Goal: Register for event/course

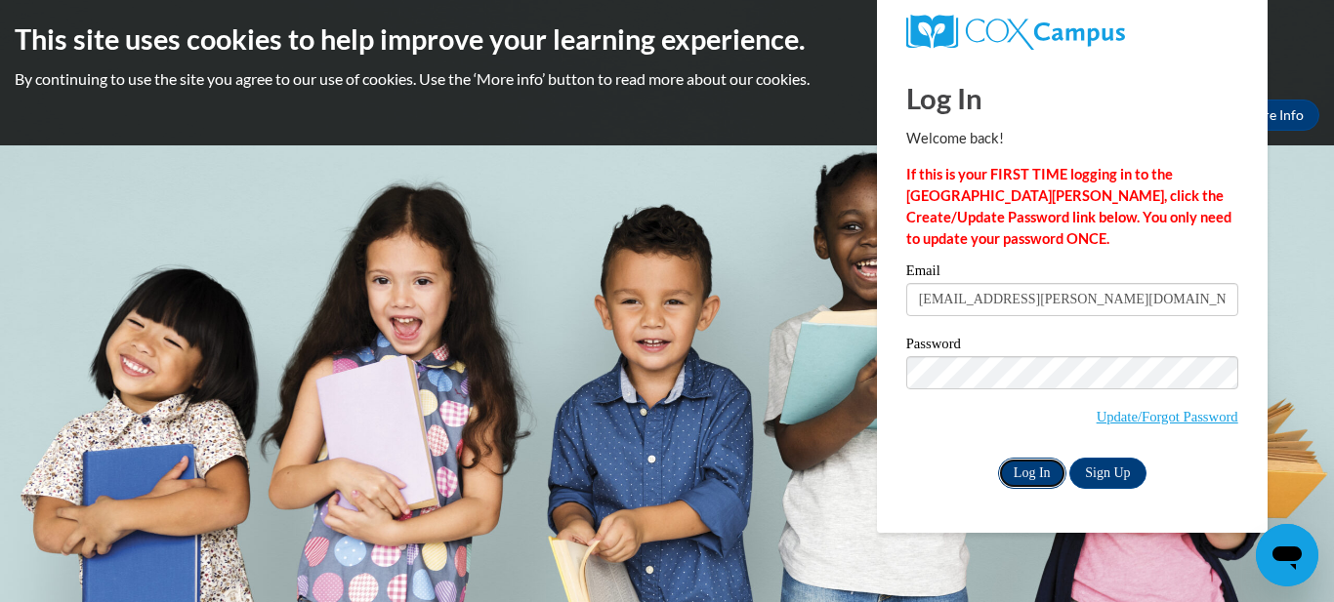
click at [1035, 464] on input "Log In" at bounding box center [1032, 473] width 68 height 31
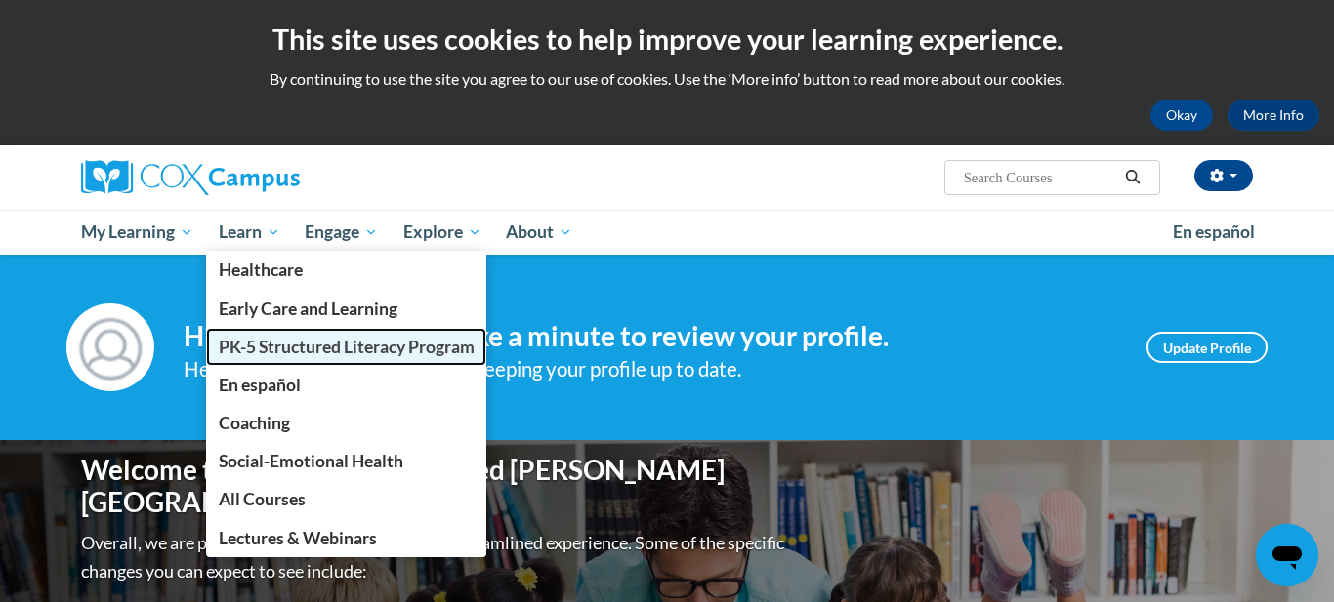
click at [262, 353] on span "PK-5 Structured Literacy Program" at bounding box center [347, 347] width 256 height 21
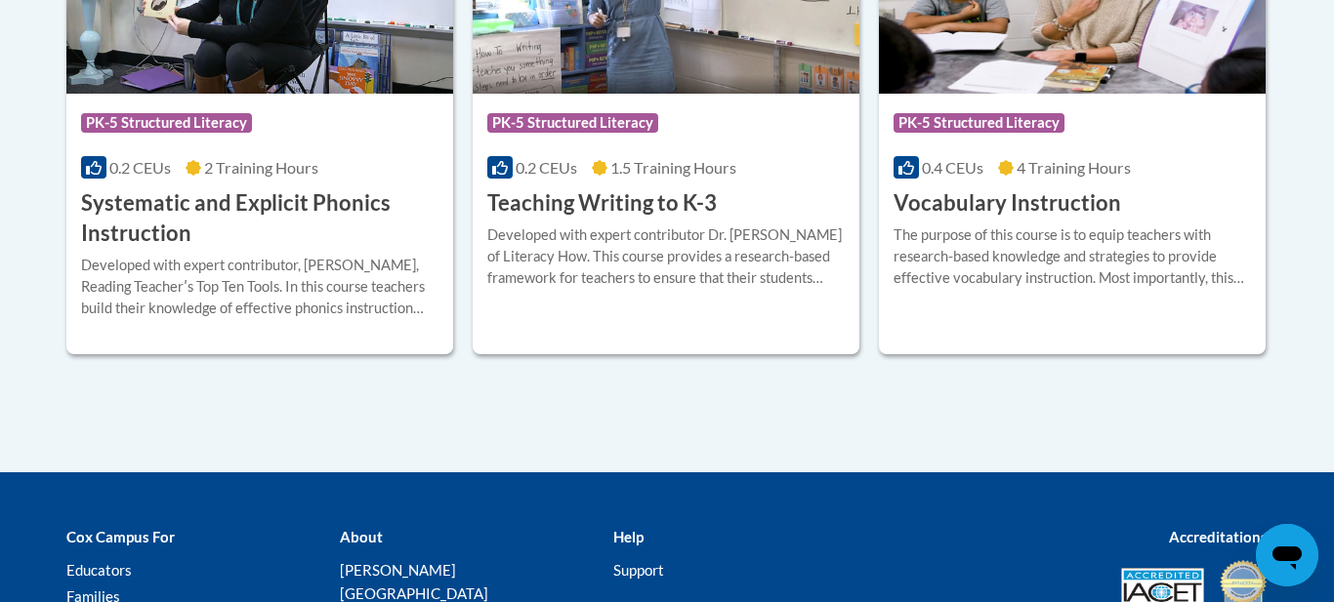
scroll to position [2463, 0]
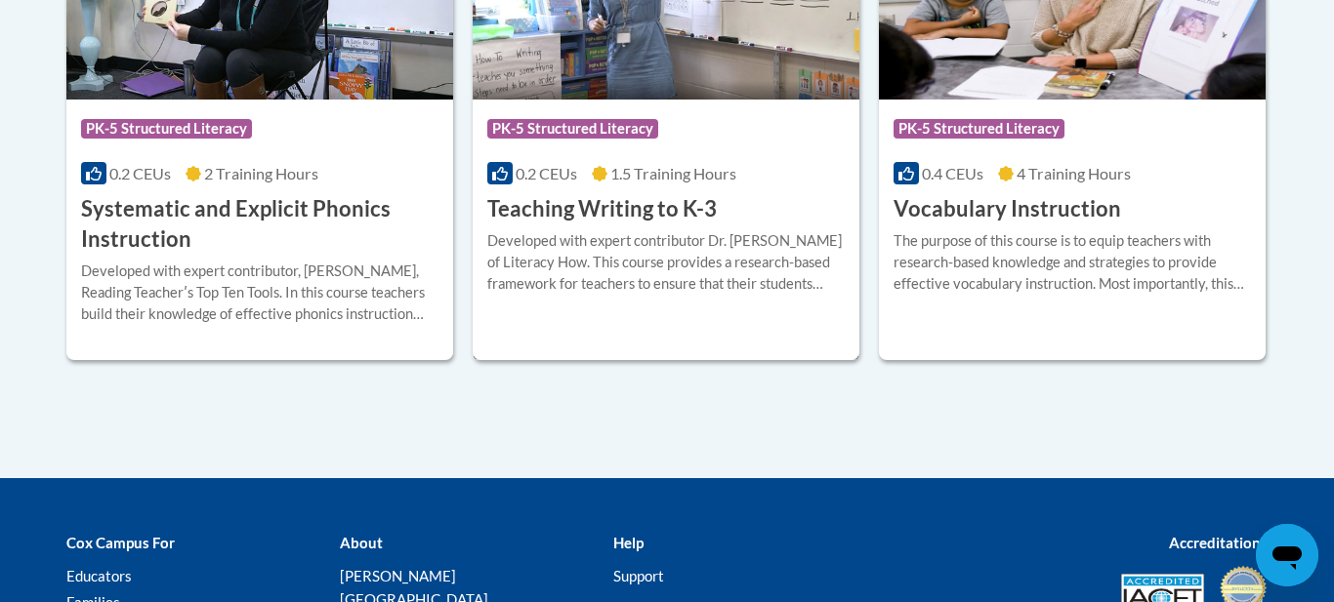
click at [666, 225] on div "More Info Enroll Developed with expert contributor Dr. [PERSON_NAME] of Literac…" at bounding box center [666, 275] width 387 height 100
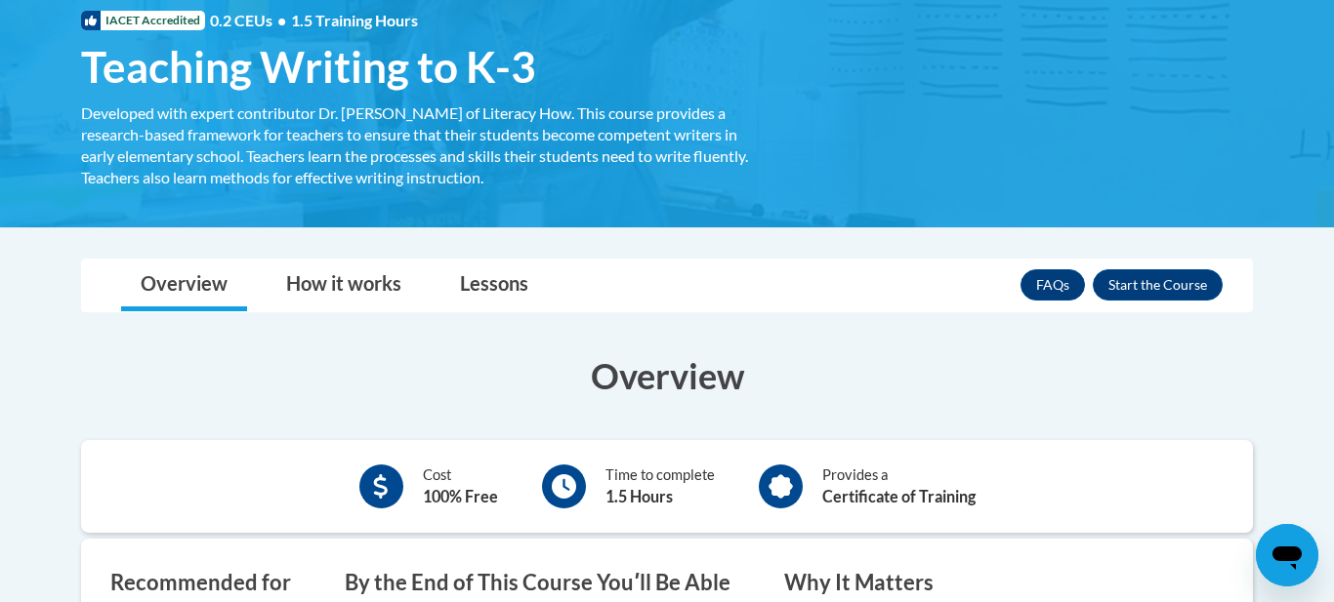
scroll to position [268, 0]
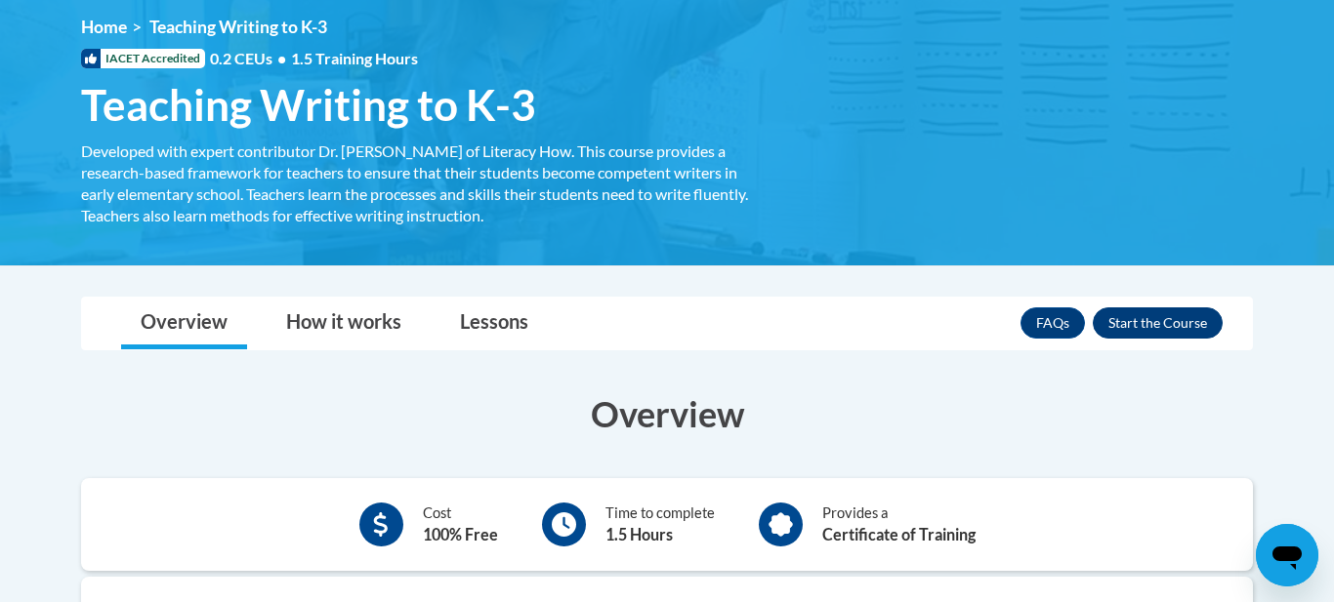
drag, startPoint x: 1178, startPoint y: 297, endPoint x: 1178, endPoint y: 317, distance: 20.5
click at [1178, 301] on div "FAQs Enroll" at bounding box center [1121, 323] width 202 height 51
click at [1178, 322] on button "Enroll" at bounding box center [1158, 323] width 130 height 31
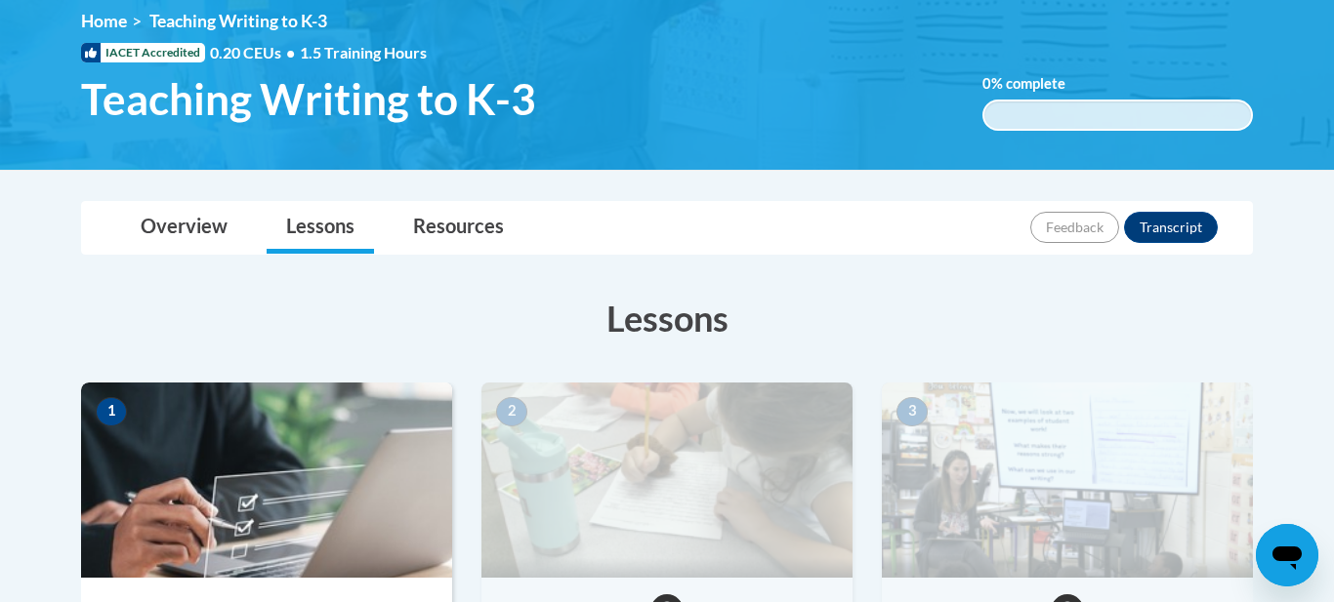
scroll to position [456, 0]
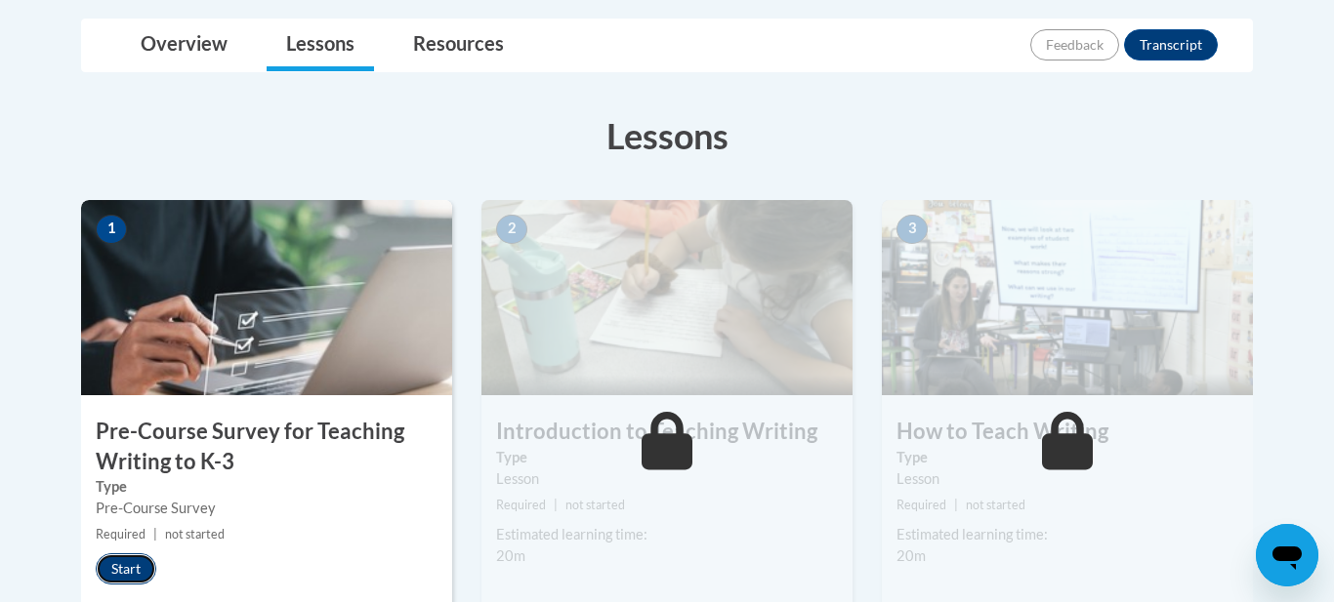
click at [111, 568] on button "Start" at bounding box center [126, 569] width 61 height 31
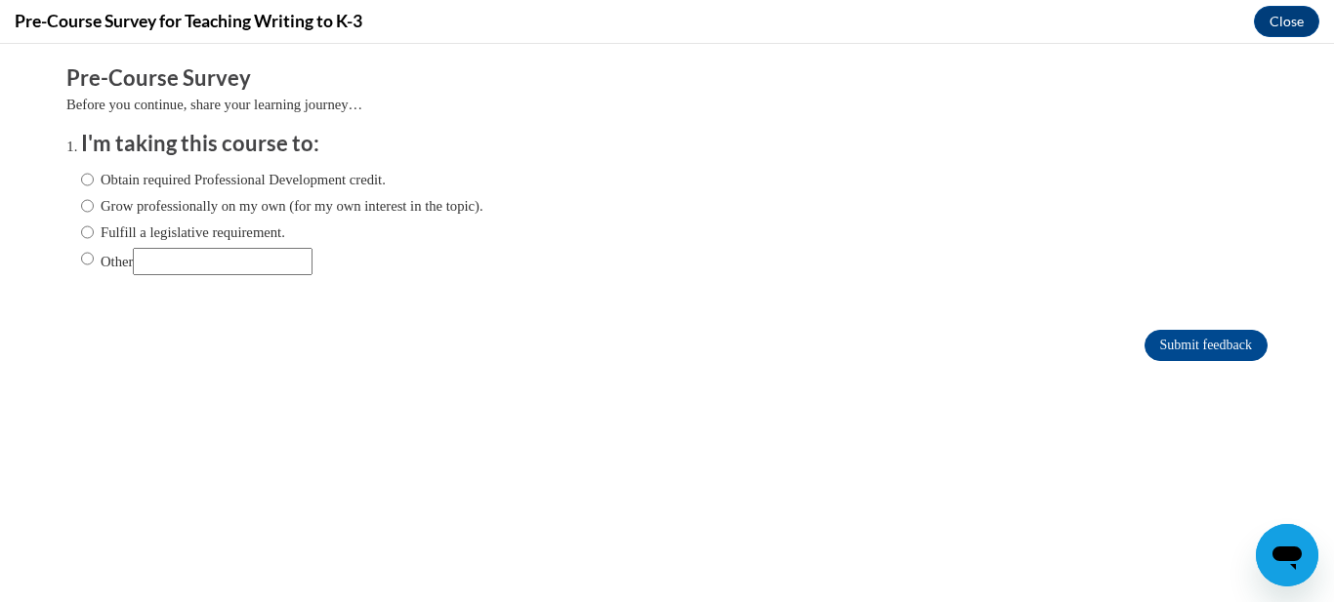
scroll to position [0, 0]
click at [90, 180] on input "Obtain required Professional Development credit." at bounding box center [87, 179] width 13 height 21
radio input "true"
click at [1227, 349] on input "Submit feedback" at bounding box center [1205, 345] width 123 height 31
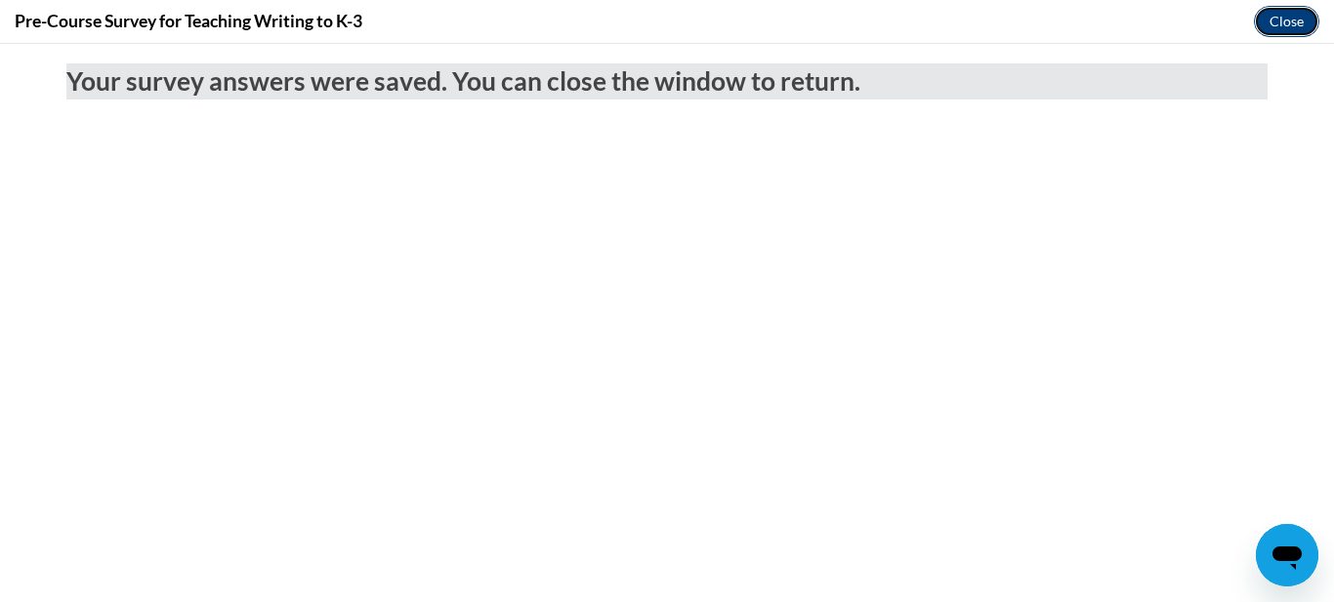
click at [1291, 17] on button "Close" at bounding box center [1286, 21] width 65 height 31
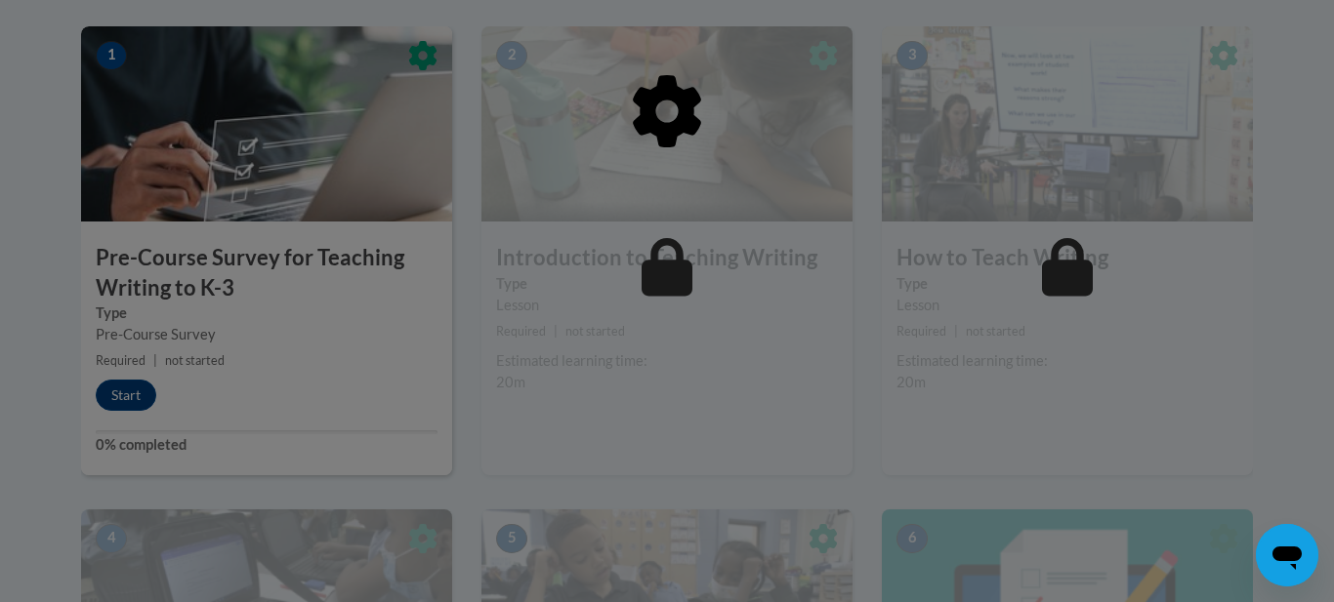
scroll to position [710, 0]
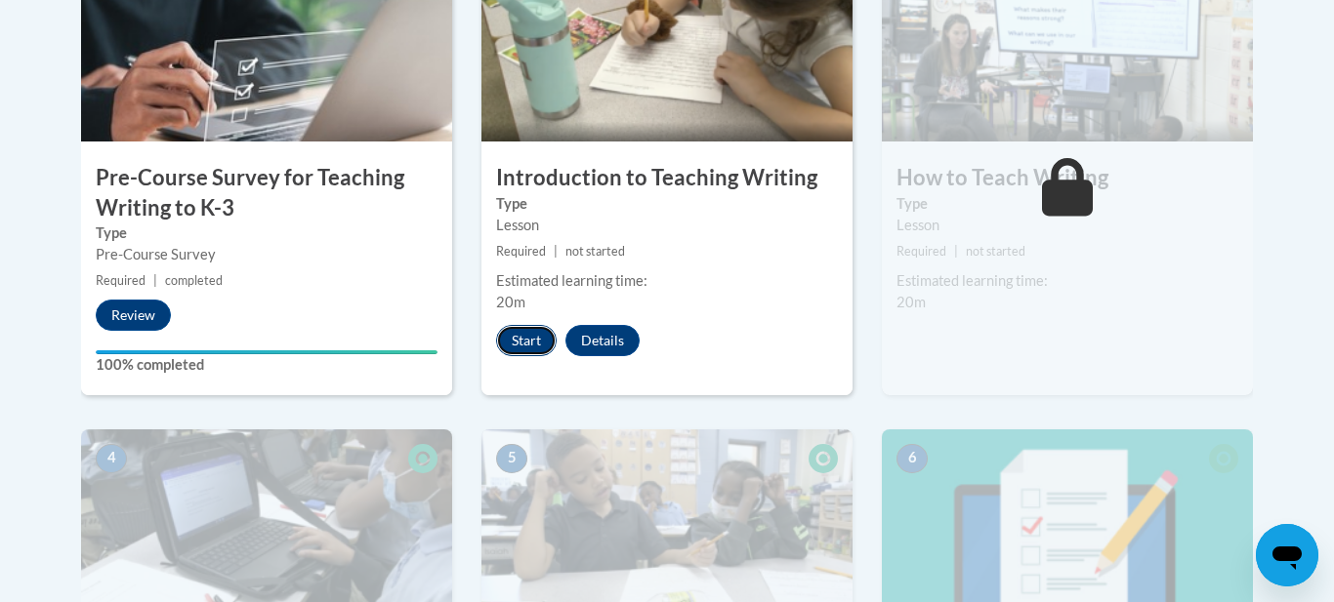
click at [536, 353] on button "Start" at bounding box center [526, 340] width 61 height 31
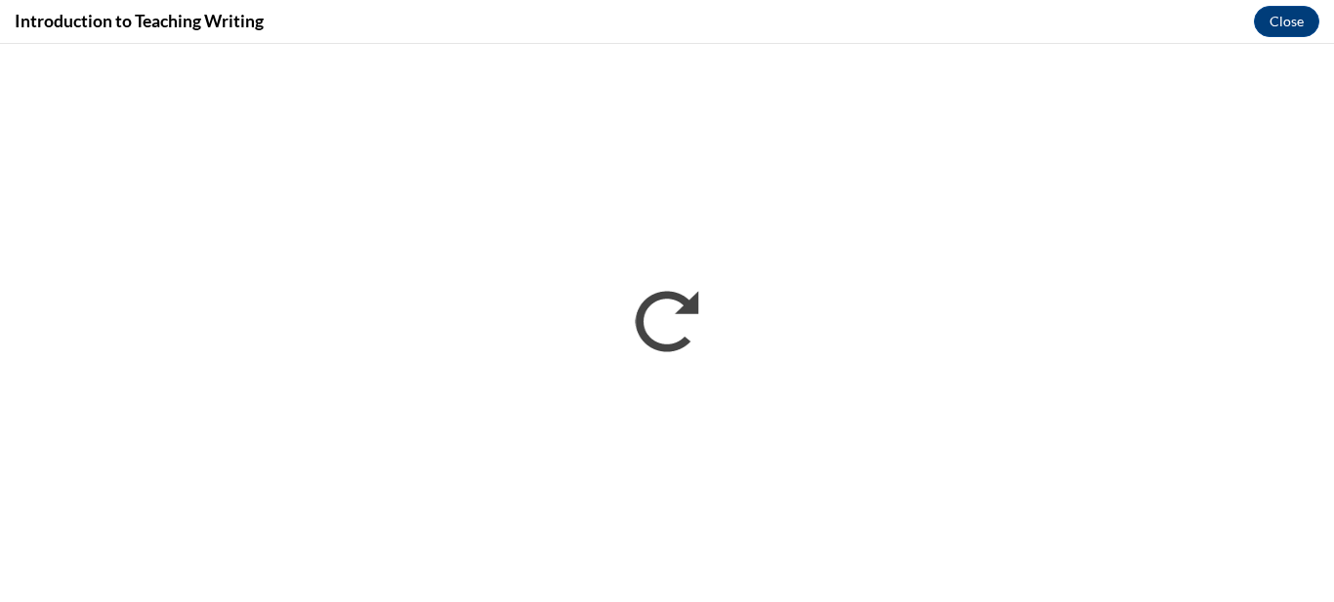
scroll to position [0, 0]
